Goal: Information Seeking & Learning: Learn about a topic

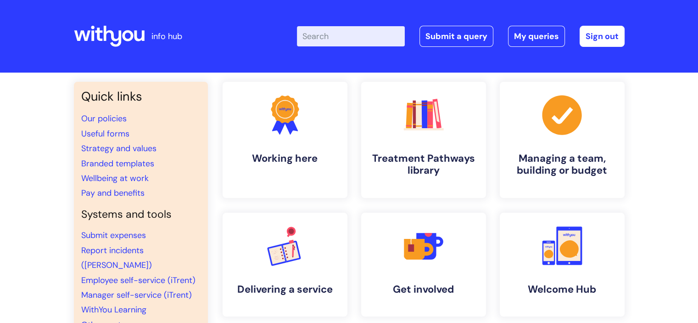
click at [349, 39] on input "Enter your search term here..." at bounding box center [351, 36] width 108 height 20
type input "flexible working"
click button "Search" at bounding box center [0, 0] width 0 height 0
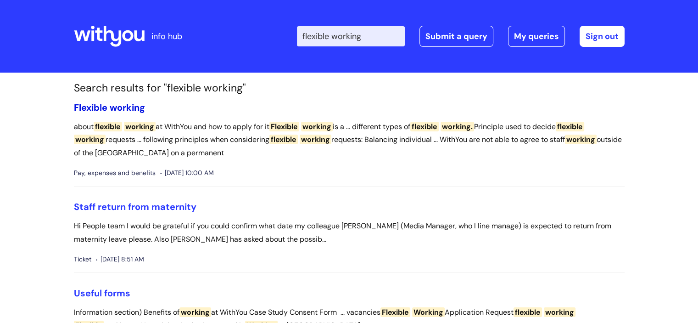
click at [114, 108] on span "working" at bounding box center [127, 107] width 35 height 12
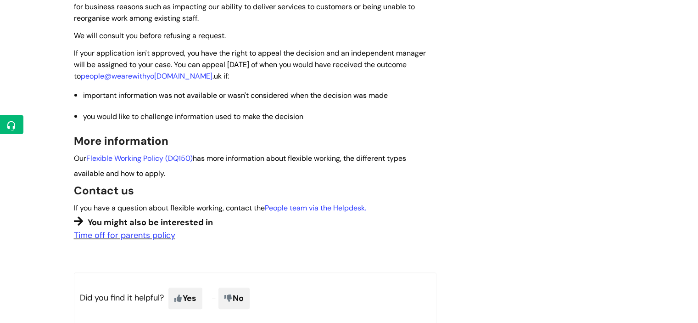
scroll to position [780, 0]
